Goal: Task Accomplishment & Management: Use online tool/utility

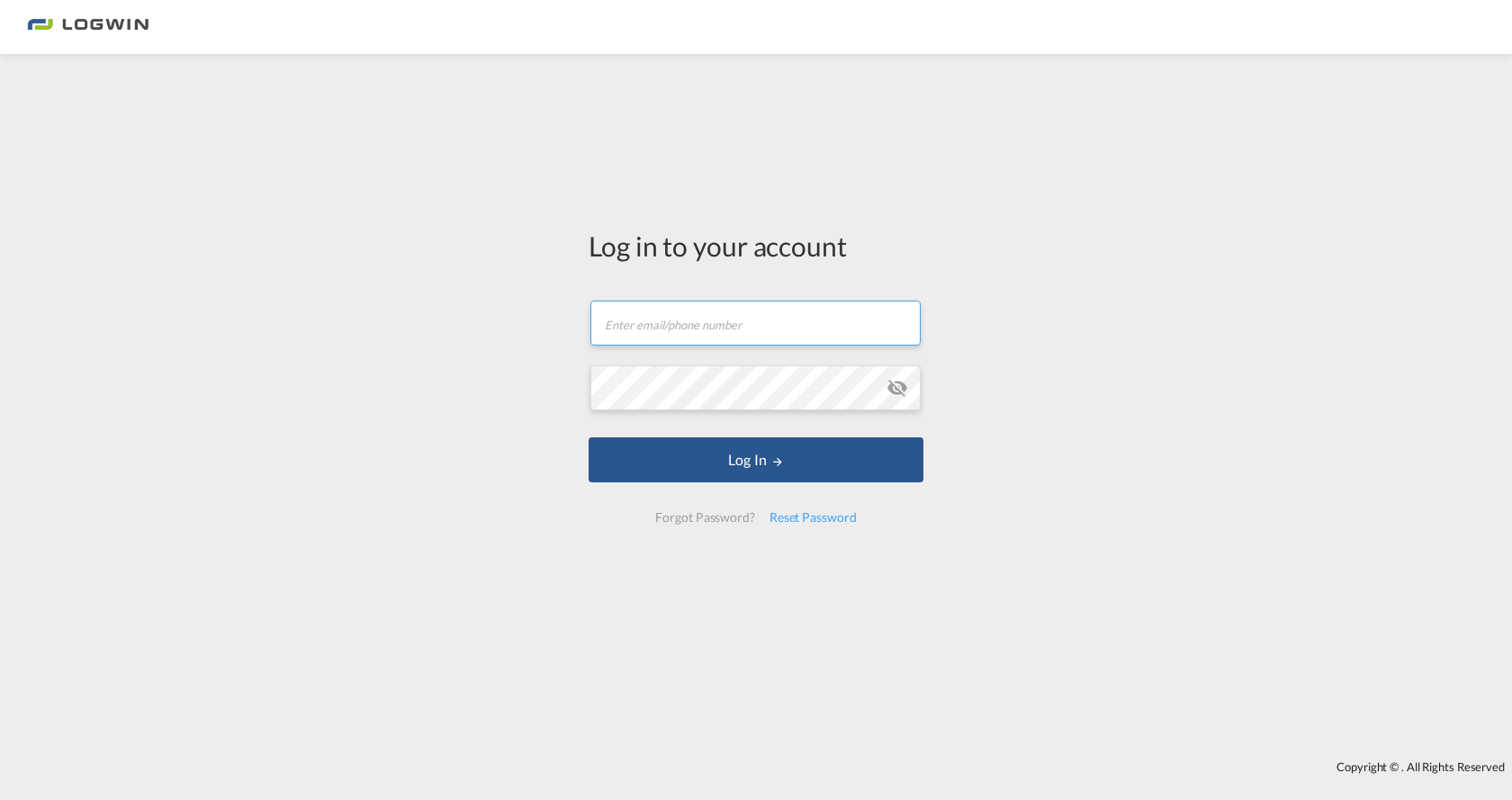
click at [710, 326] on input "text" at bounding box center [755, 323] width 330 height 45
type input "[PERSON_NAME][EMAIL_ADDRESS][DOMAIN_NAME]"
click at [891, 388] on md-icon "icon-eye-off" at bounding box center [897, 388] width 21 height 21
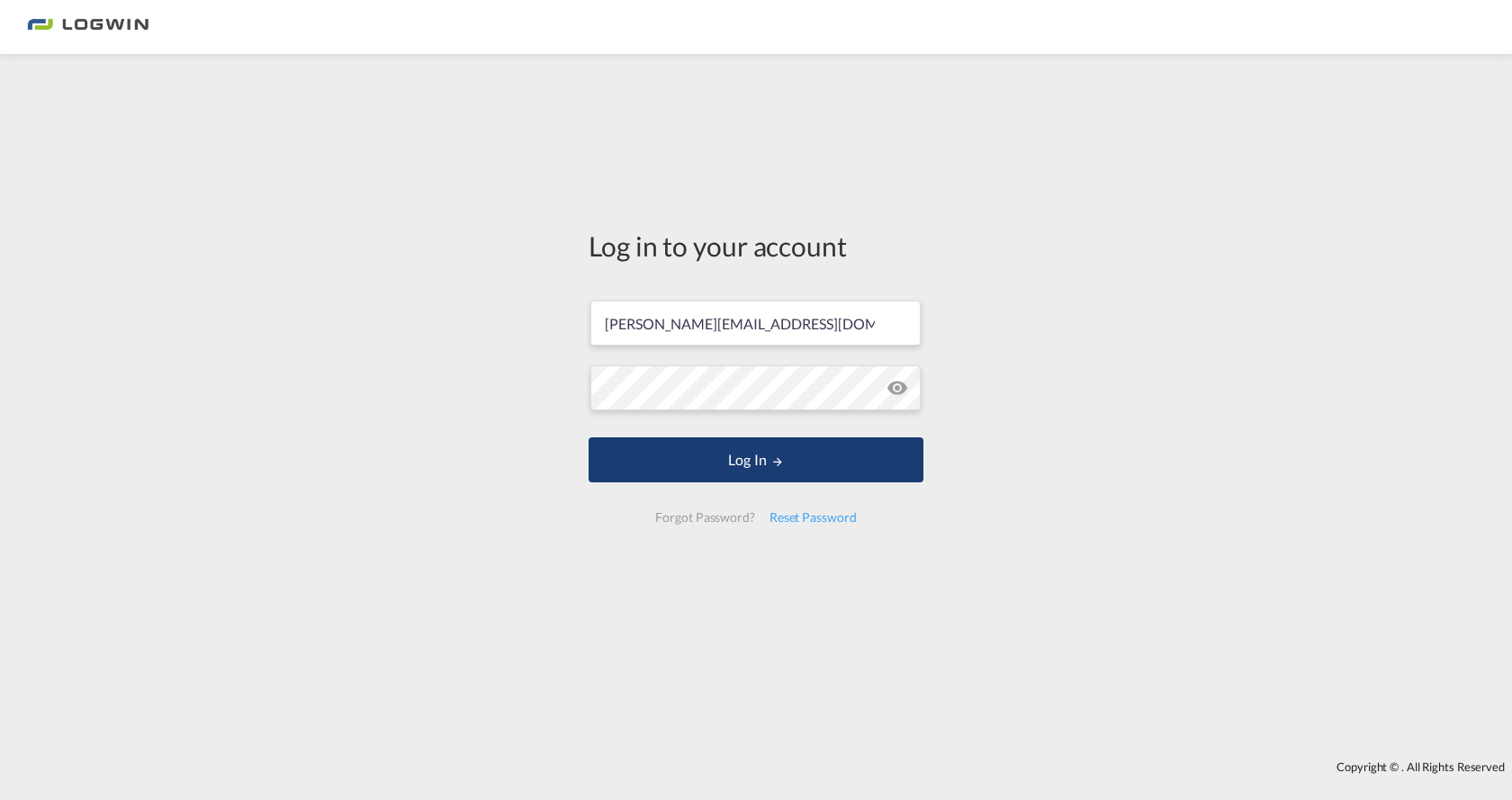
click at [731, 462] on button "Log In" at bounding box center [756, 460] width 335 height 45
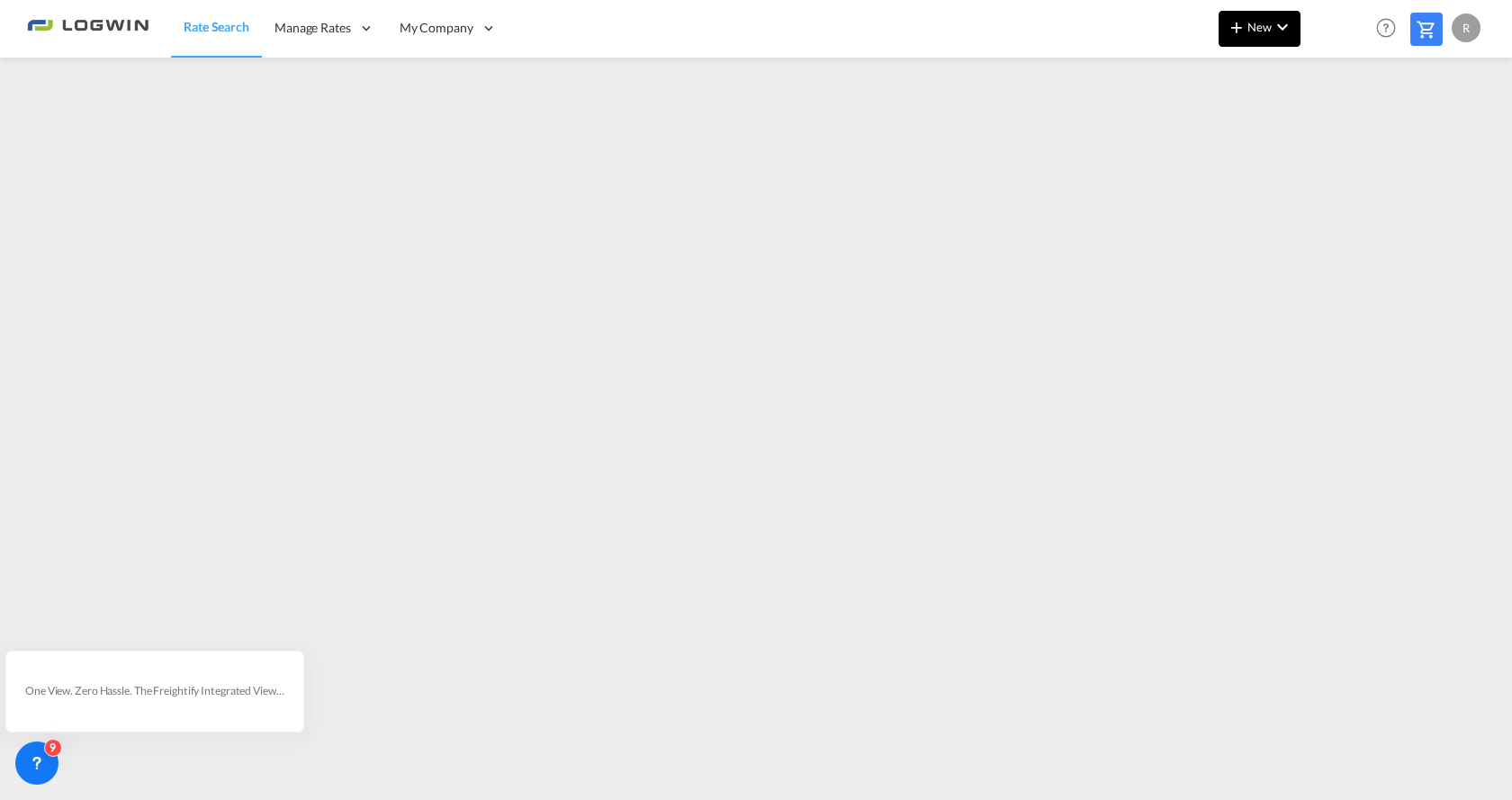
click at [1236, 34] on md-icon "icon-plus 400-fg" at bounding box center [1235, 27] width 21 height 21
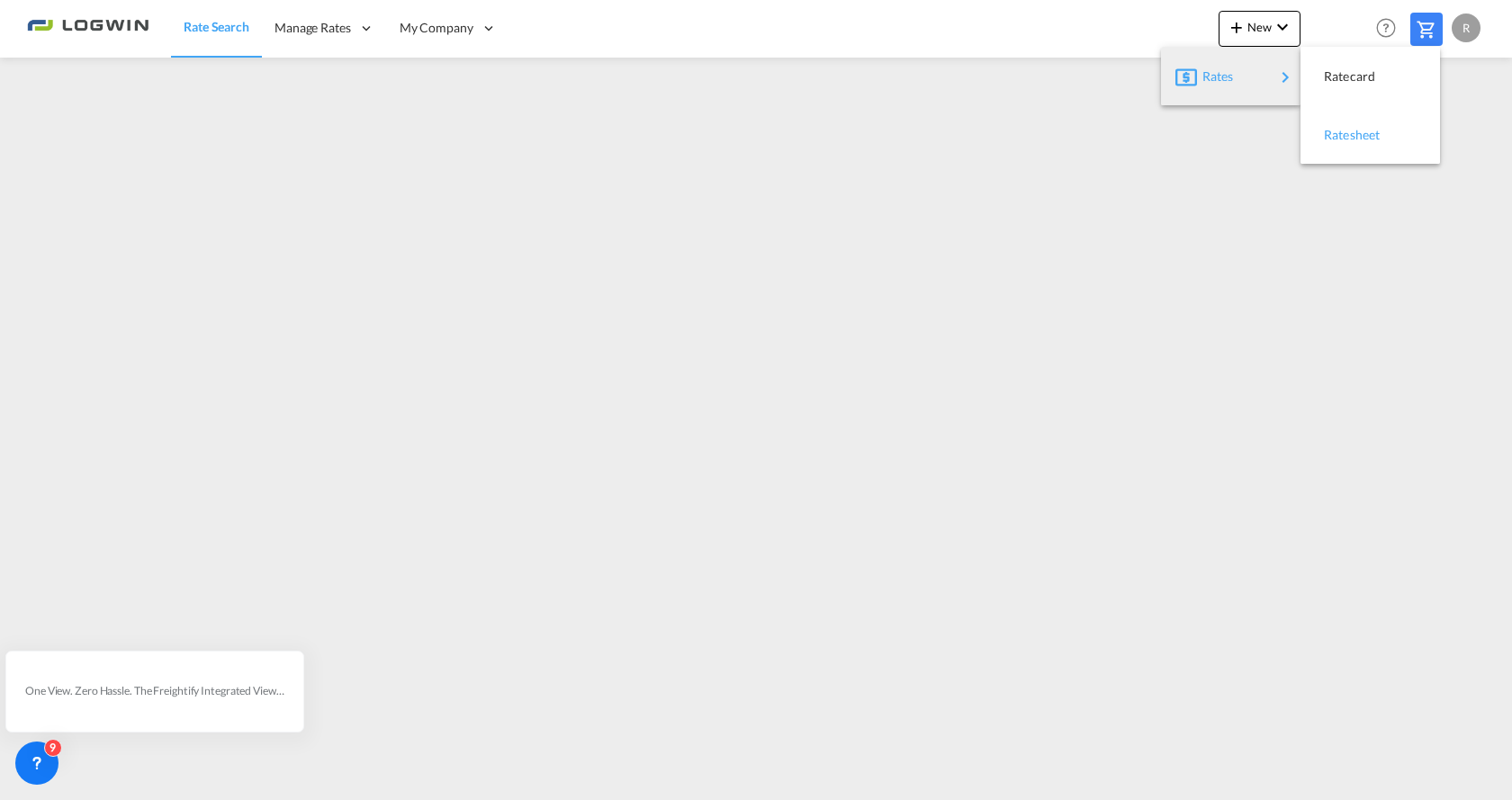
click at [1344, 131] on span "Ratesheet" at bounding box center [1333, 135] width 19 height 36
